Goal: Task Accomplishment & Management: Use online tool/utility

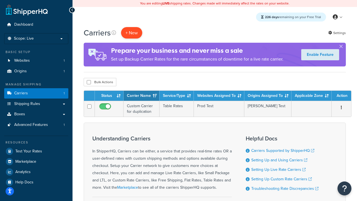
click at [132, 33] on button "+ New" at bounding box center [131, 32] width 21 height 11
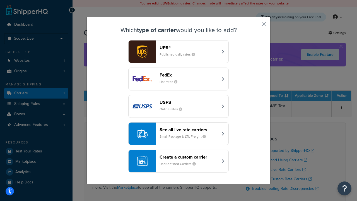
click at [188, 75] on header "FedEx" at bounding box center [188, 74] width 58 height 5
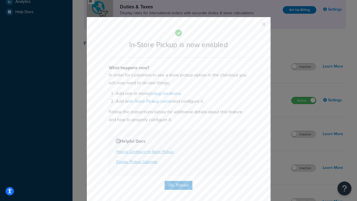
click at [255, 26] on button "button" at bounding box center [255, 25] width 1 height 1
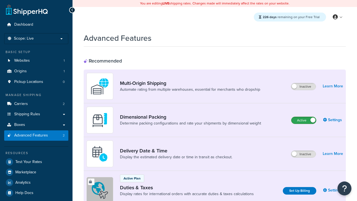
click at [303, 120] on label "Active" at bounding box center [303, 120] width 25 height 7
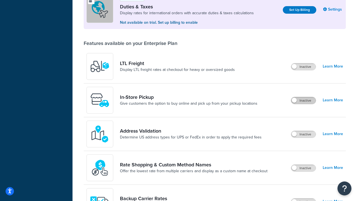
scroll to position [170, 0]
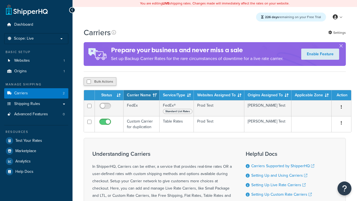
click at [89, 82] on input "checkbox" at bounding box center [89, 81] width 4 height 4
checkbox input "true"
click at [0, 0] on button "Delete" at bounding box center [0, 0] width 0 height 0
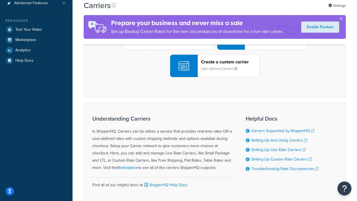
click at [215, 77] on div "UPS® Published daily rates FedEx List rates USPS Online rates See all live rate…" at bounding box center [214, 38] width 250 height 77
click at [215, 71] on small "User-defined Carriers" at bounding box center [221, 68] width 41 height 5
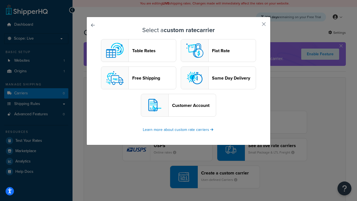
click at [138, 51] on header "Table Rates" at bounding box center [154, 50] width 44 height 5
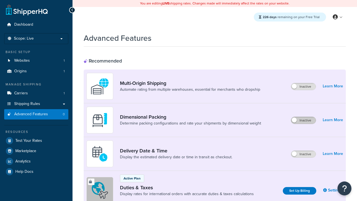
click at [303, 120] on label "Inactive" at bounding box center [303, 120] width 25 height 7
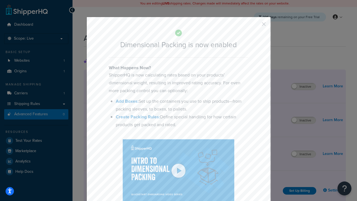
click at [255, 26] on button "button" at bounding box center [255, 25] width 1 height 1
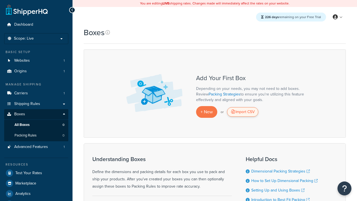
click at [242, 112] on div "Import CSV" at bounding box center [242, 111] width 31 height 9
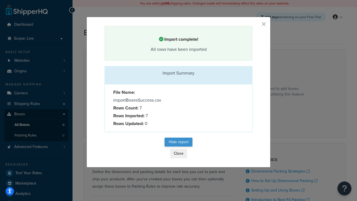
click at [178, 142] on button "Hide report" at bounding box center [178, 141] width 28 height 9
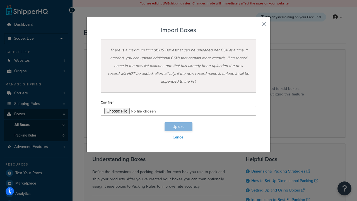
click at [178, 30] on h3 "Import Boxes" at bounding box center [178, 30] width 155 height 7
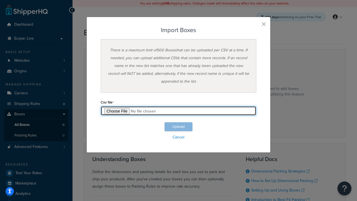
click at [178, 111] on input "file" at bounding box center [178, 110] width 155 height 9
type input "C:\fakepath\importBoxesFailure.csv"
click at [178, 127] on button "Upload" at bounding box center [178, 126] width 28 height 9
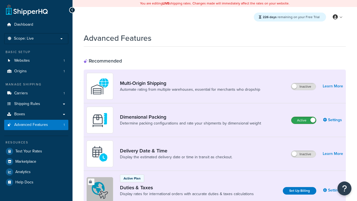
click at [303, 120] on label "Active" at bounding box center [303, 120] width 25 height 7
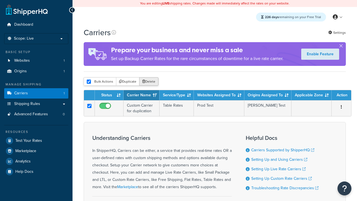
click at [148, 82] on button "Delete" at bounding box center [148, 81] width 19 height 8
